Goal: Information Seeking & Learning: Learn about a topic

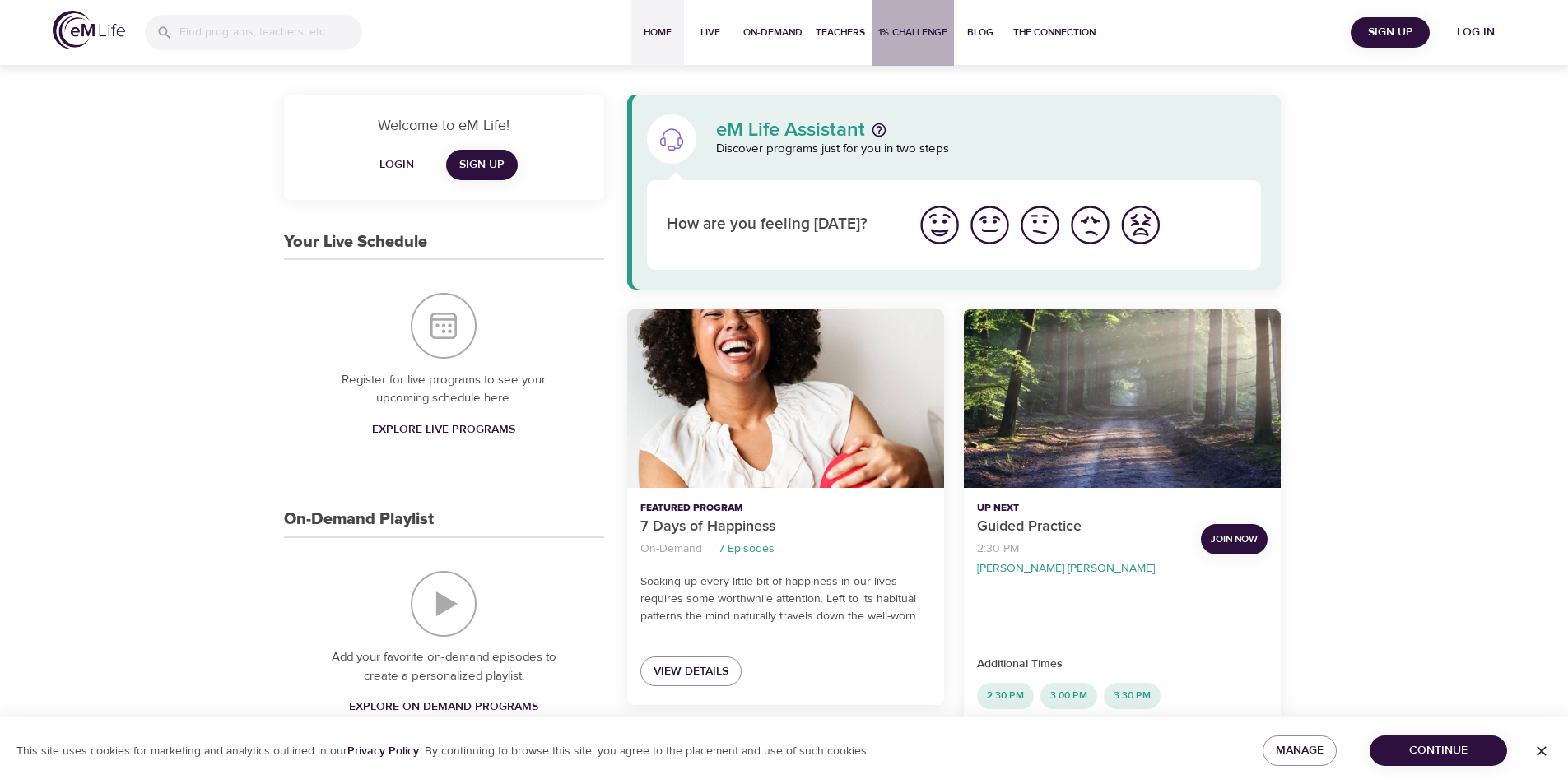
click at [900, 29] on span "1% Challenge" at bounding box center [913, 32] width 69 height 17
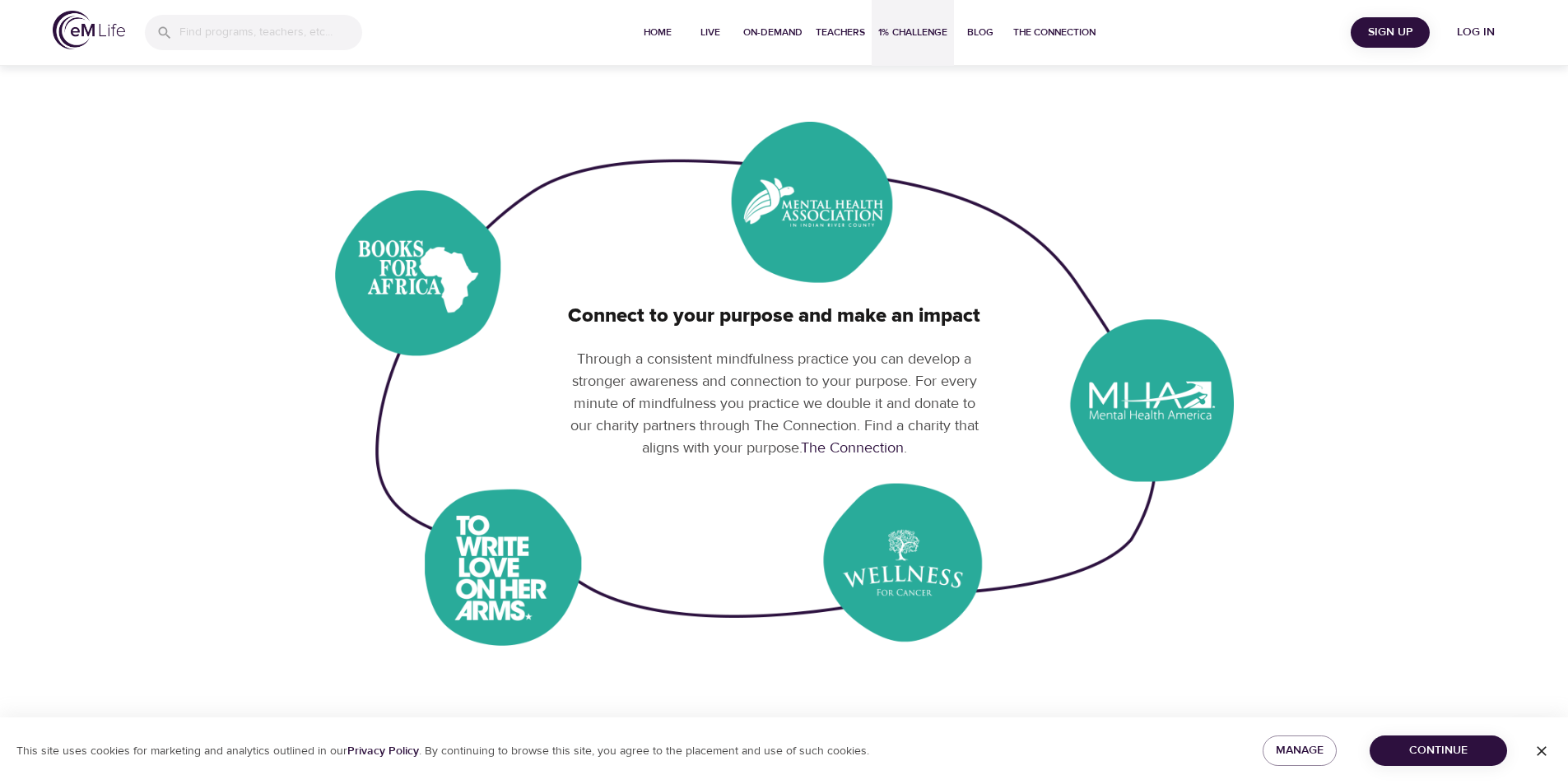
scroll to position [823, 0]
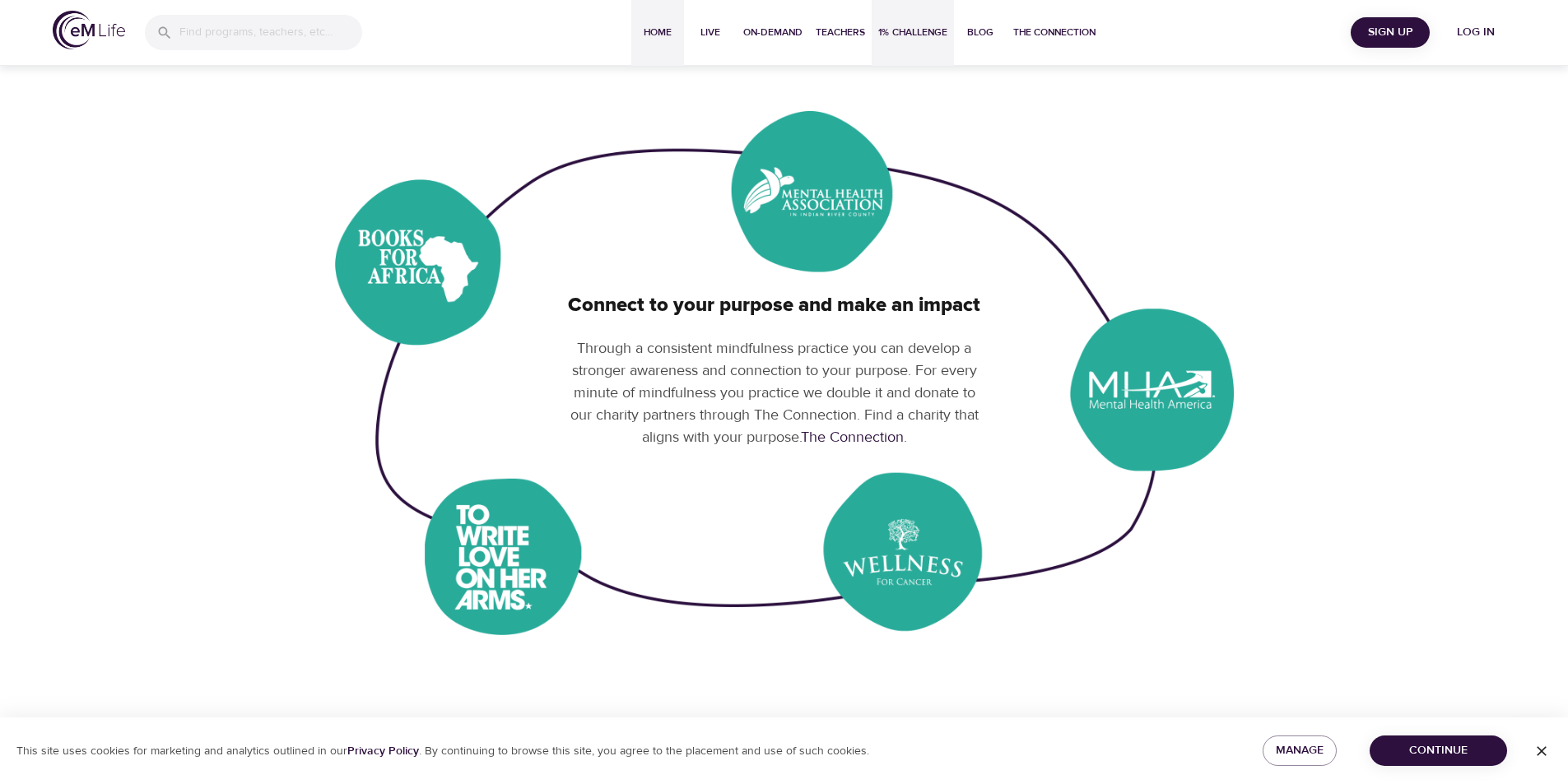
click at [656, 31] on span "Home" at bounding box center [658, 32] width 39 height 17
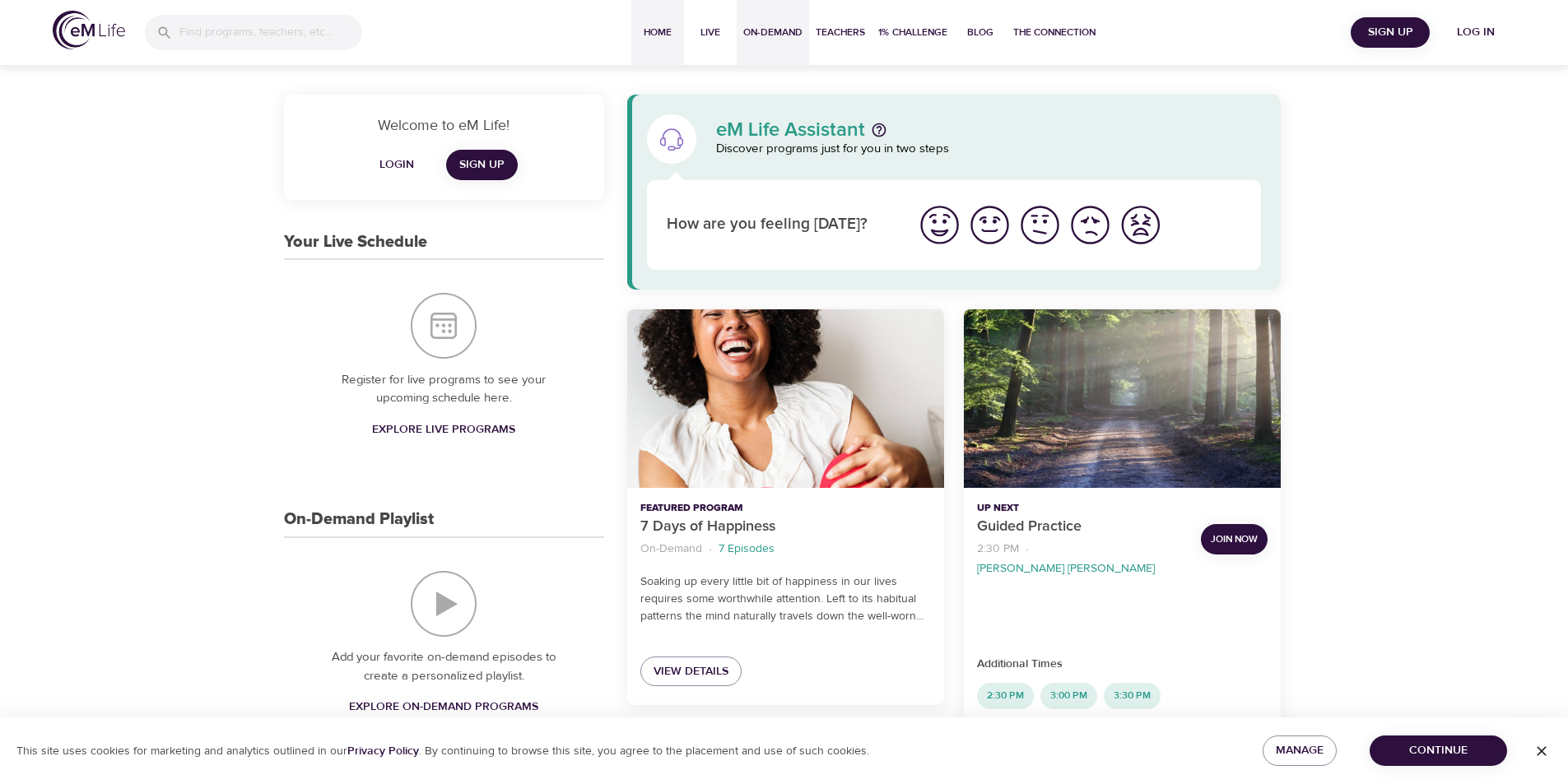
click at [770, 34] on span "On-Demand" at bounding box center [773, 32] width 59 height 17
select select "recent"
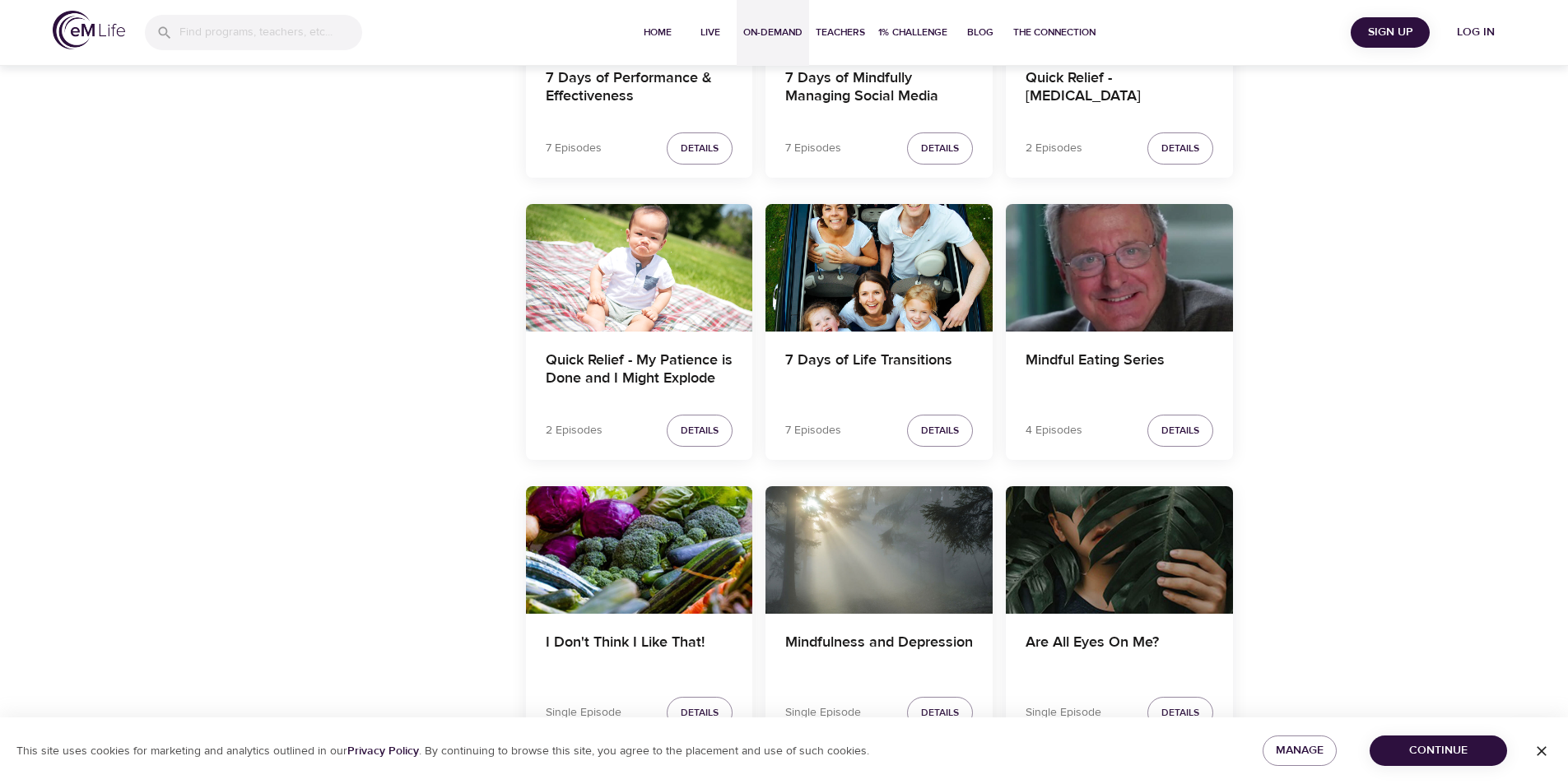
scroll to position [2386, 0]
